Goal: Navigation & Orientation: Find specific page/section

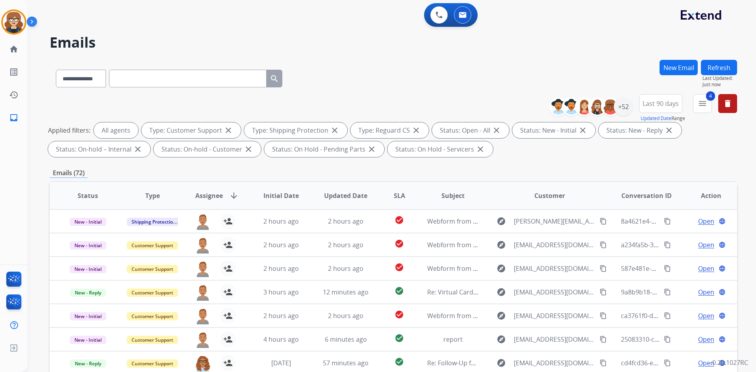
select select "**********"
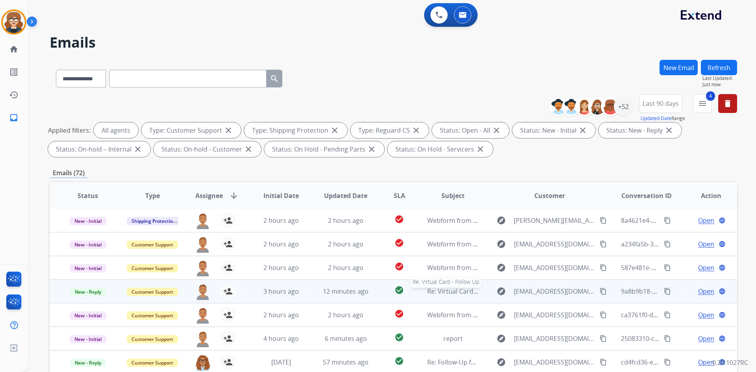
scroll to position [114, 0]
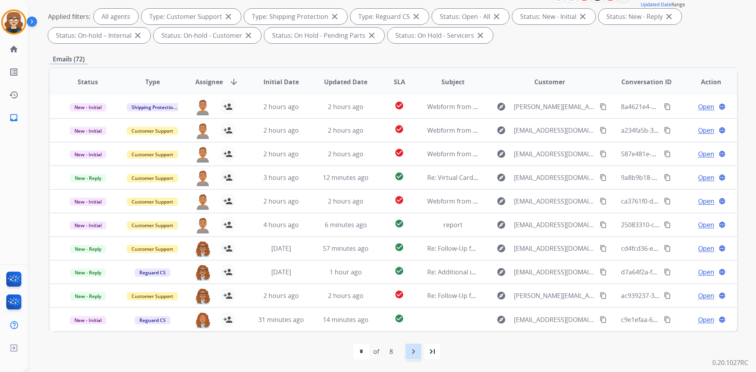
click at [410, 349] on mat-icon "navigate_next" at bounding box center [413, 351] width 9 height 9
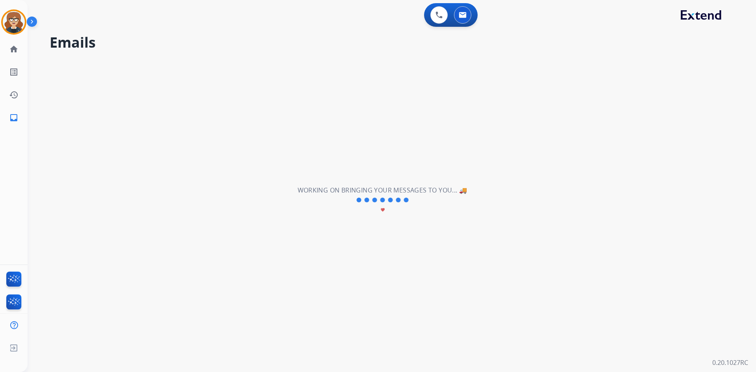
select select "*"
